Goal: Task Accomplishment & Management: Manage account settings

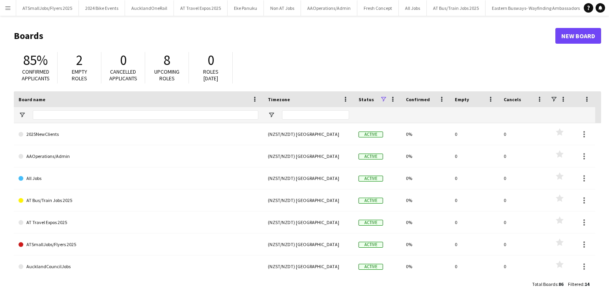
click at [7, 6] on app-icon "Menu" at bounding box center [8, 8] width 6 height 6
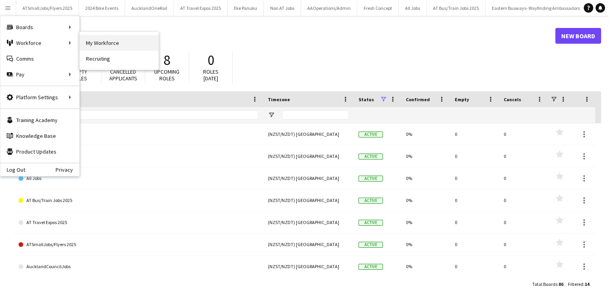
click at [99, 42] on link "My Workforce" at bounding box center [119, 43] width 79 height 16
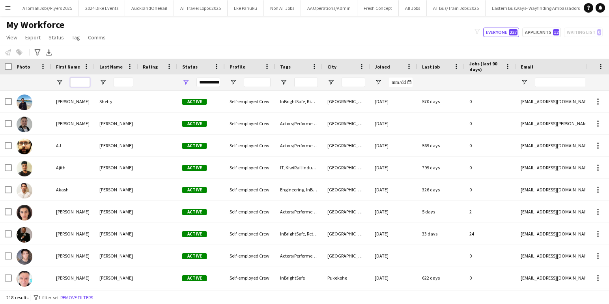
click at [80, 82] on input "First Name Filter Input" at bounding box center [80, 82] width 20 height 9
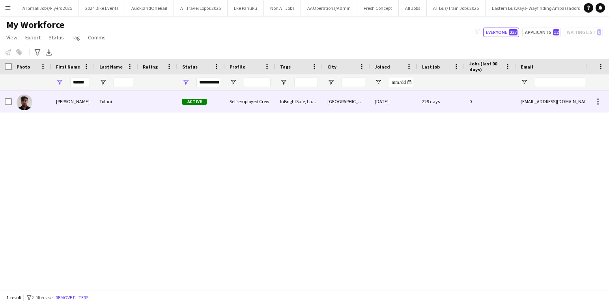
click at [154, 100] on div at bounding box center [157, 102] width 39 height 22
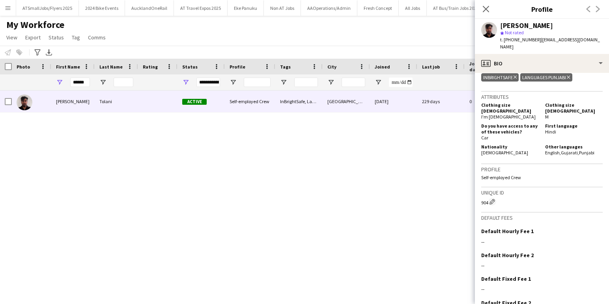
scroll to position [372, 0]
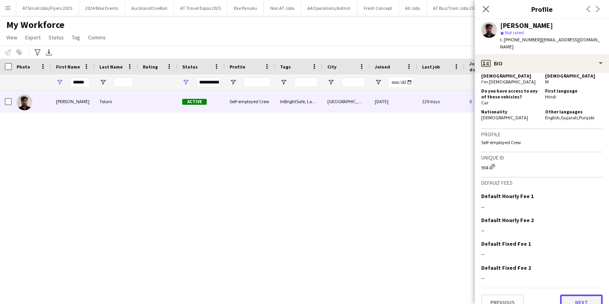
click at [578, 295] on button "Next" at bounding box center [581, 303] width 43 height 16
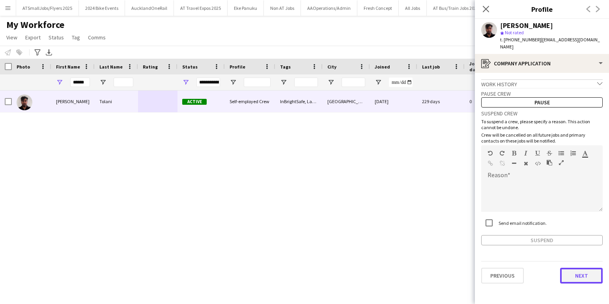
click at [578, 270] on button "Next" at bounding box center [581, 276] width 43 height 16
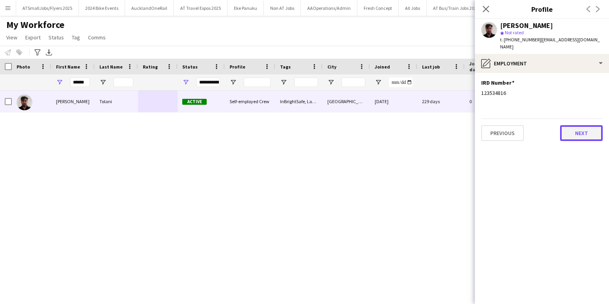
click at [578, 127] on button "Next" at bounding box center [581, 133] width 43 height 16
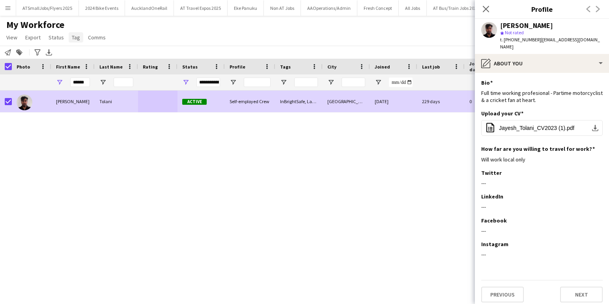
click at [73, 36] on span "Tag" at bounding box center [76, 37] width 8 height 7
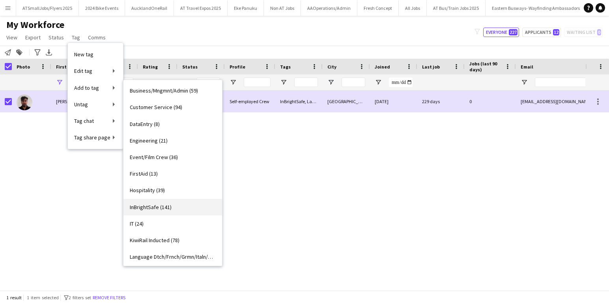
scroll to position [100, 0]
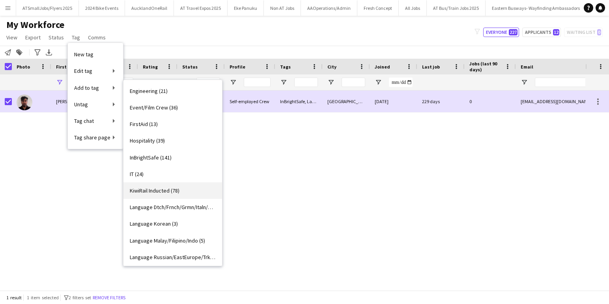
click at [152, 192] on span "KiwiRail Inducted (78)" at bounding box center [155, 190] width 50 height 7
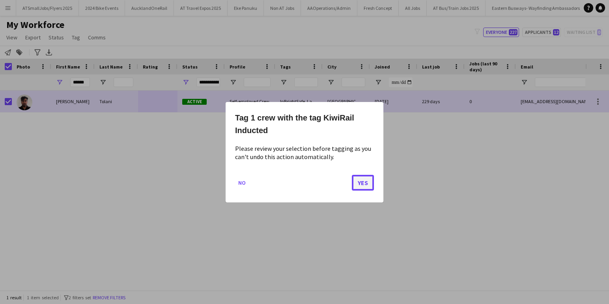
click at [358, 185] on button "Yes" at bounding box center [363, 183] width 22 height 16
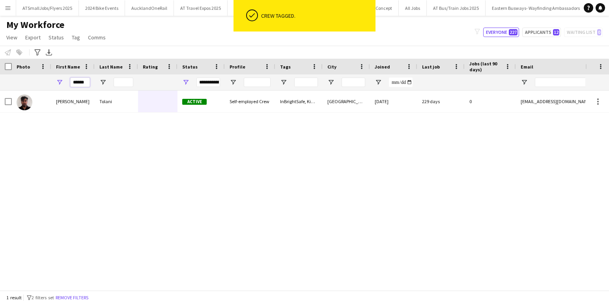
click at [87, 83] on input "******" at bounding box center [80, 82] width 20 height 9
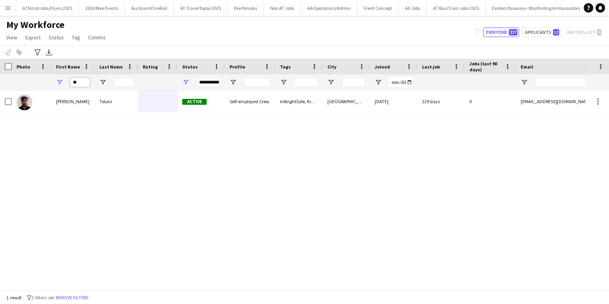
type input "*"
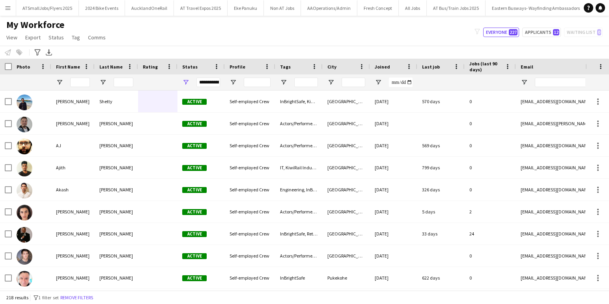
click at [7, 5] on app-icon "Menu" at bounding box center [8, 8] width 6 height 6
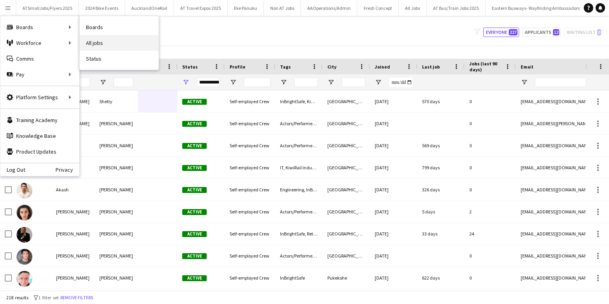
click at [95, 44] on link "All jobs" at bounding box center [119, 43] width 79 height 16
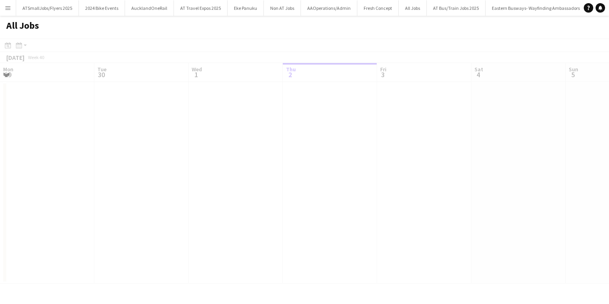
scroll to position [0, 188]
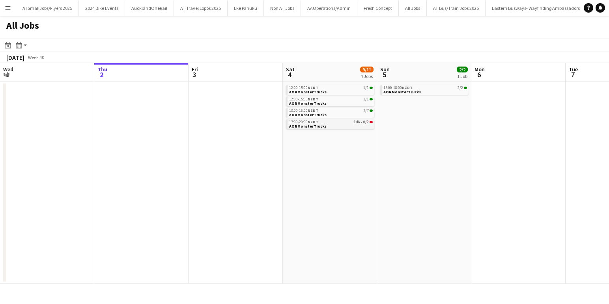
click at [330, 125] on link "17:00-20:00 NZDT 14A • 0/2 AORMonsterTrucks" at bounding box center [331, 123] width 84 height 9
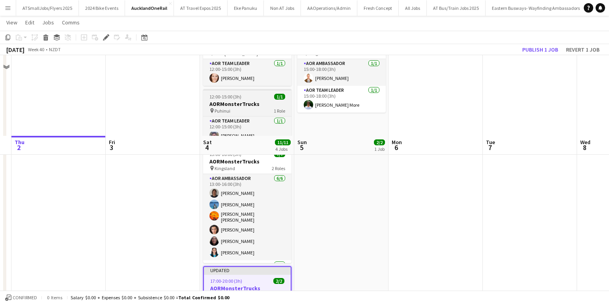
scroll to position [140, 0]
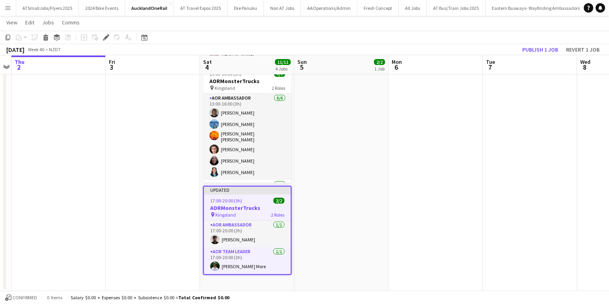
click at [331, 145] on app-date-cell "15:00-18:00 (3h) 2/2 AORMonsterTrucks pin Kingsland 2 Roles AOR Ambassador [DAT…" at bounding box center [341, 119] width 94 height 343
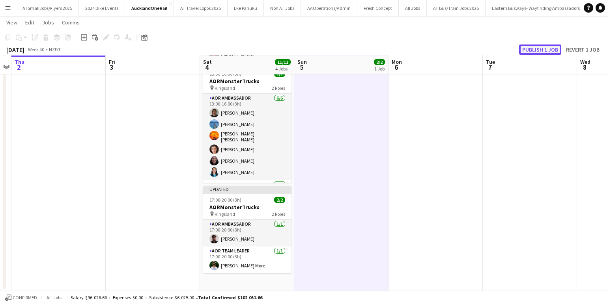
click at [537, 49] on button "Publish 1 job" at bounding box center [540, 50] width 42 height 10
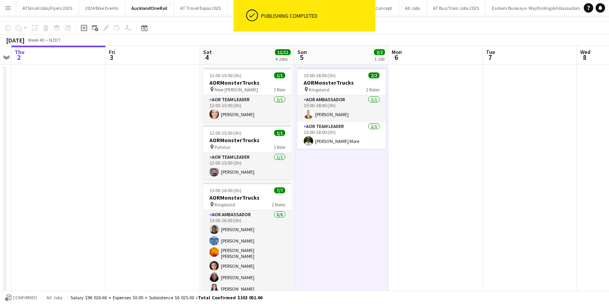
scroll to position [0, 0]
